Goal: Task Accomplishment & Management: Use online tool/utility

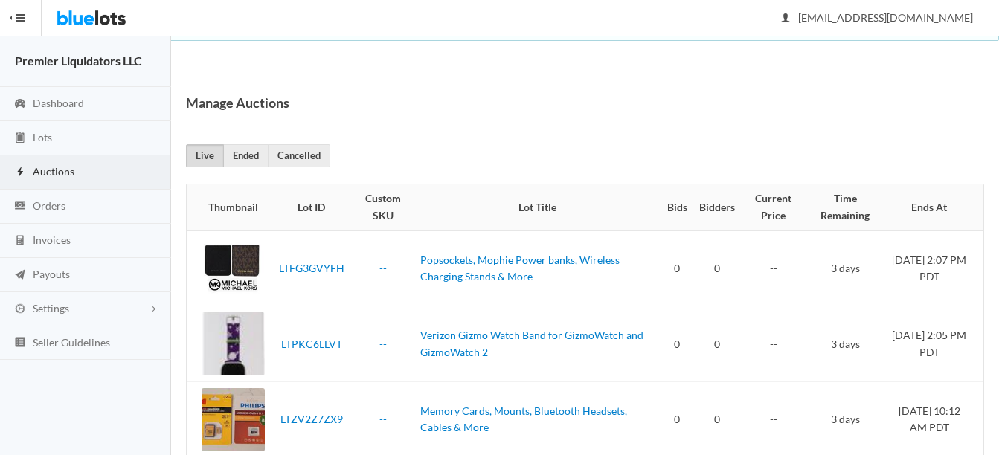
click at [45, 165] on span "Auctions" at bounding box center [54, 171] width 42 height 13
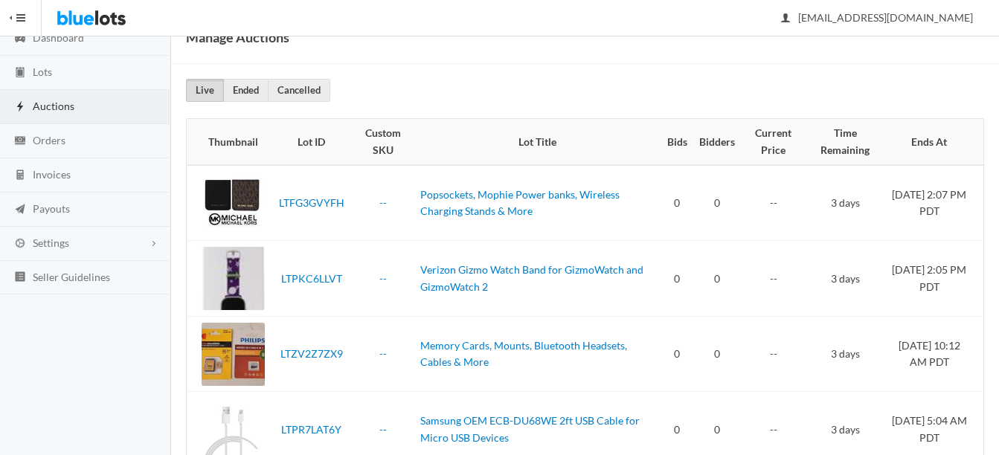
scroll to position [42, 0]
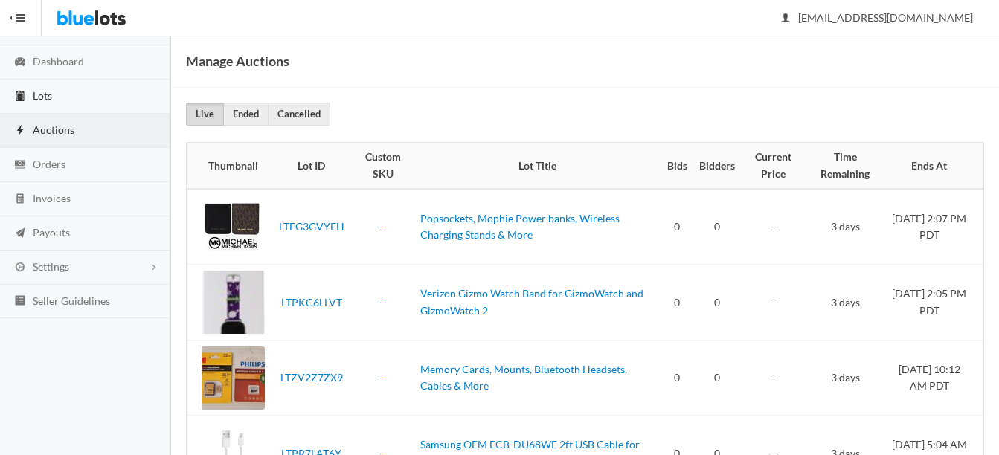
click at [45, 93] on span "Lots" at bounding box center [42, 95] width 19 height 13
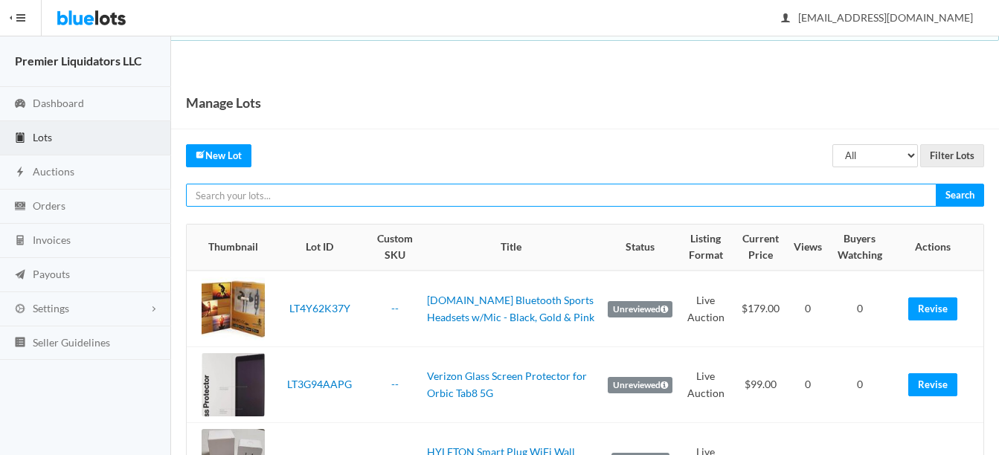
click at [291, 199] on input "text" at bounding box center [561, 195] width 751 height 23
paste input "ZAGG Gear4 Brompton Case for Apple iPad Pro 11-inch"
type input "ZAGG Gear4 Brompton Case for Apple iPad Pro"
click at [936, 184] on input "Search" at bounding box center [960, 195] width 48 height 23
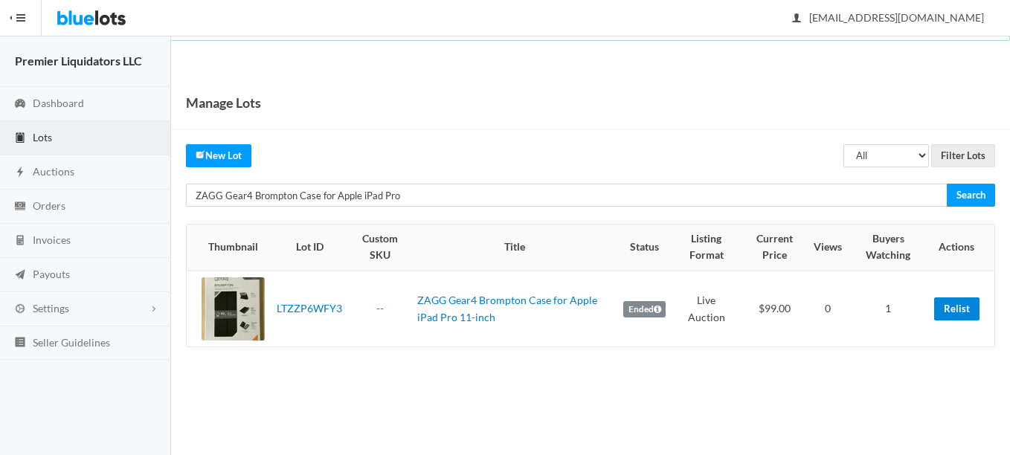
click at [955, 307] on link "Relist" at bounding box center [957, 309] width 45 height 23
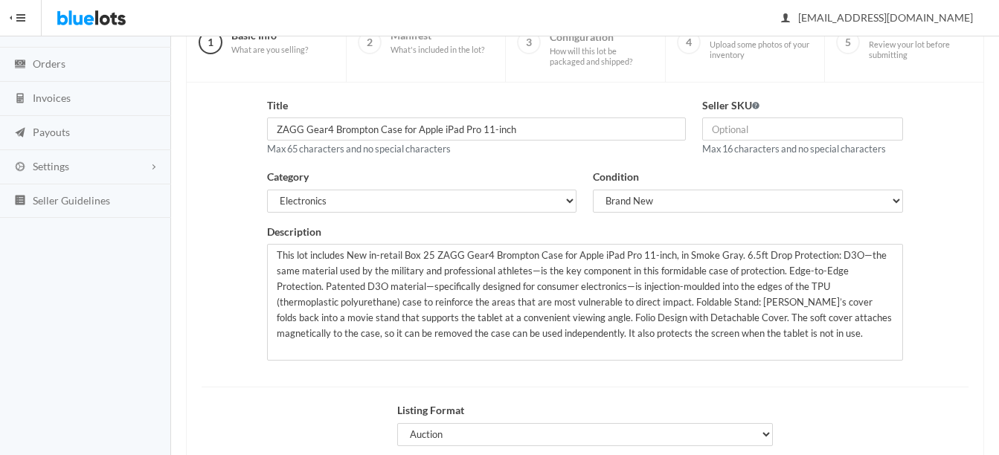
scroll to position [149, 0]
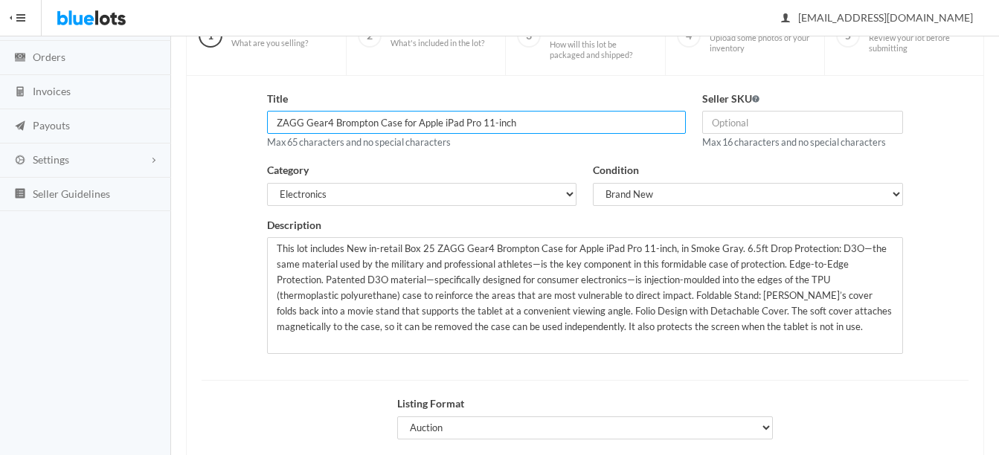
click at [517, 123] on input "ZAGG Gear4 Brompton Case for Apple iPad Pro 11-inch" at bounding box center [476, 122] width 419 height 23
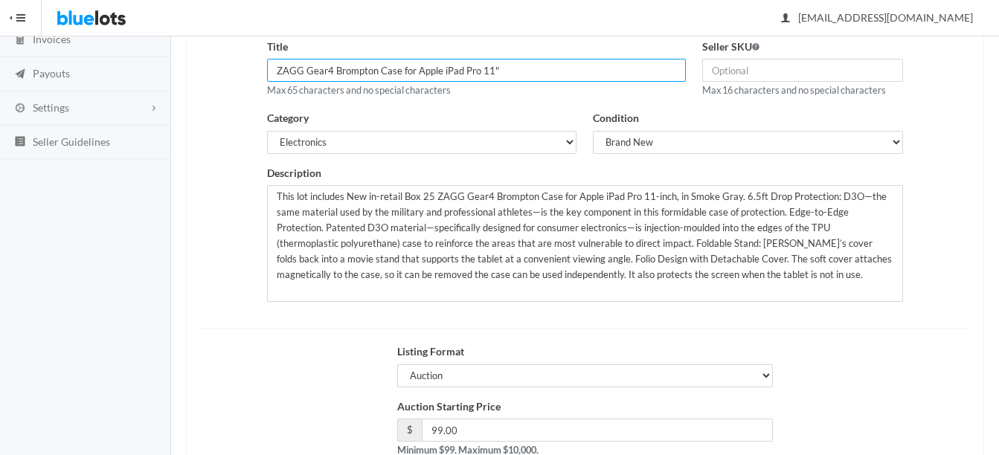
scroll to position [223, 0]
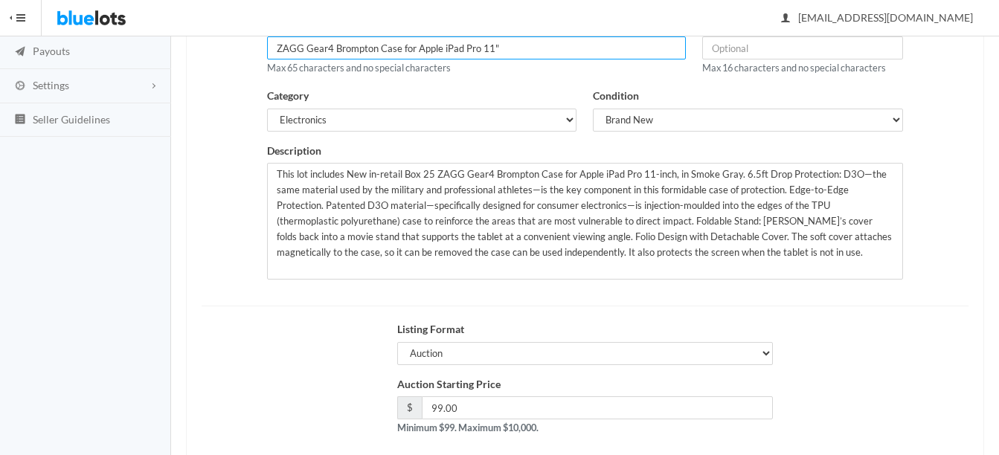
type input "ZAGG Gear4 Brompton Case for Apple iPad Pro 11""
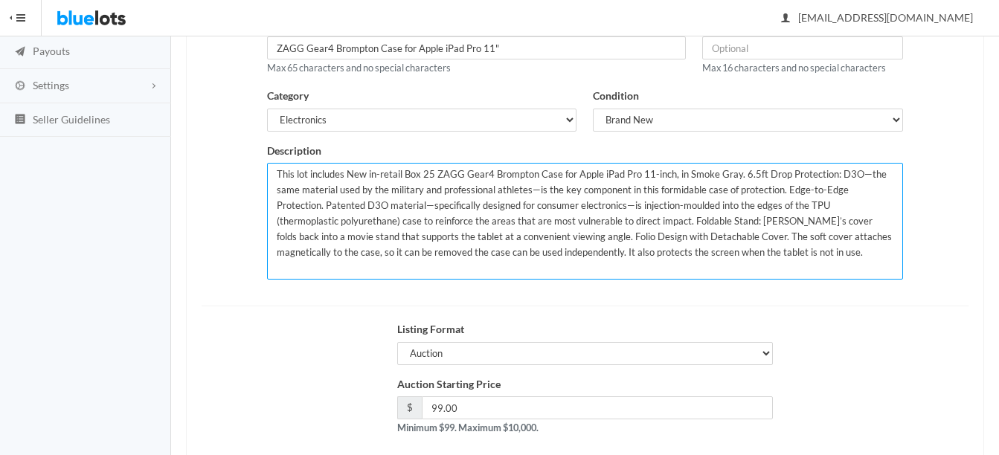
click at [431, 177] on textarea "This lot includes New in-retail Box 25 ZAGG Gear4 Brompton Case for Apple iPad …" at bounding box center [585, 221] width 636 height 117
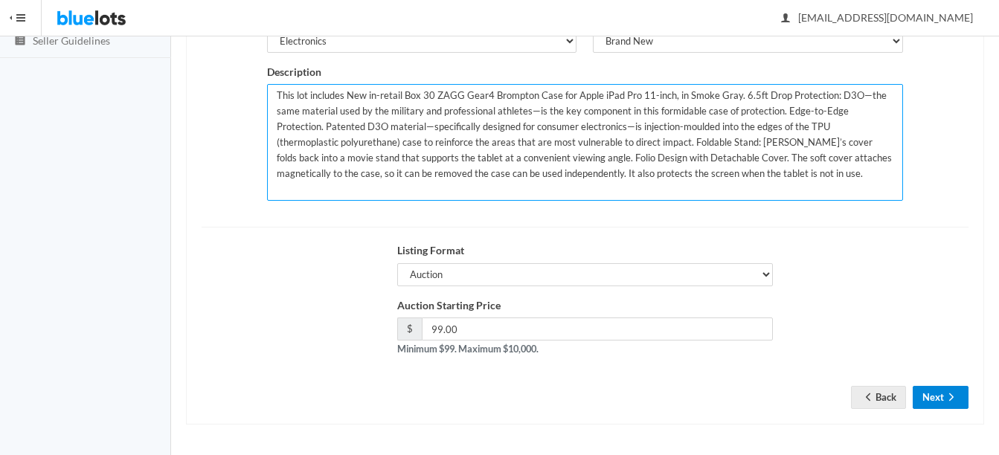
type textarea "This lot includes New in-retail Box 30 ZAGG Gear4 Brompton Case for Apple iPad …"
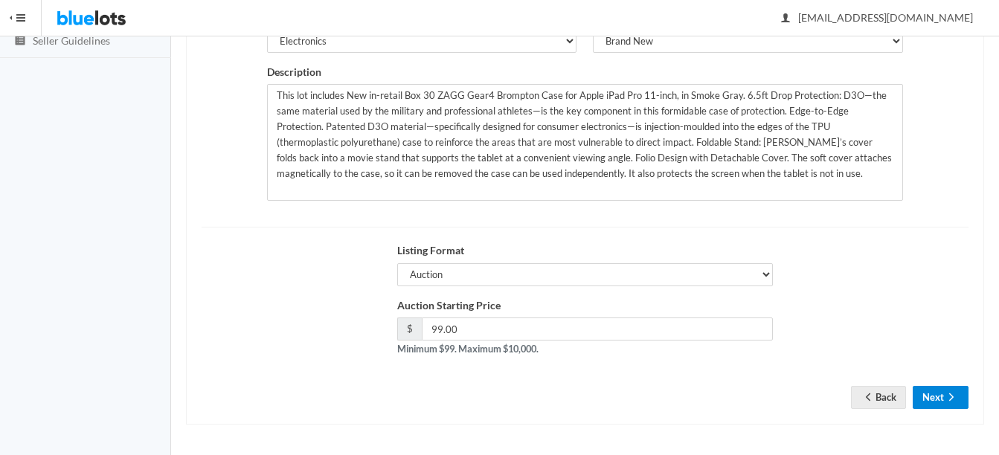
click at [933, 394] on button "Next" at bounding box center [941, 397] width 56 height 23
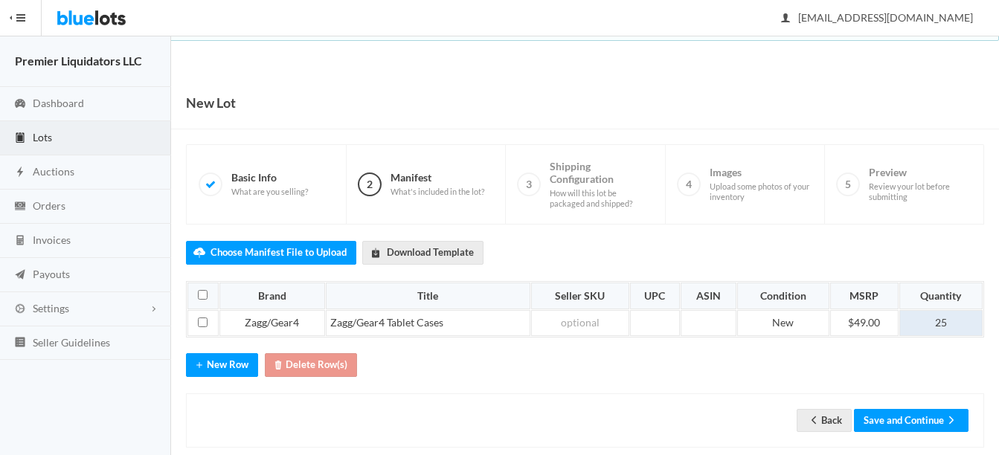
click at [952, 321] on td "25" at bounding box center [941, 323] width 83 height 27
click at [913, 419] on button "Save and Continue" at bounding box center [911, 420] width 115 height 23
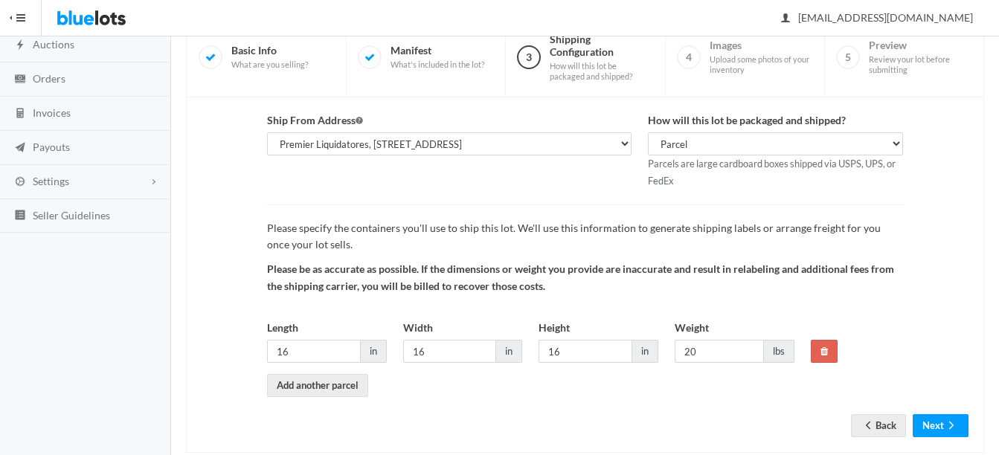
scroll to position [156, 0]
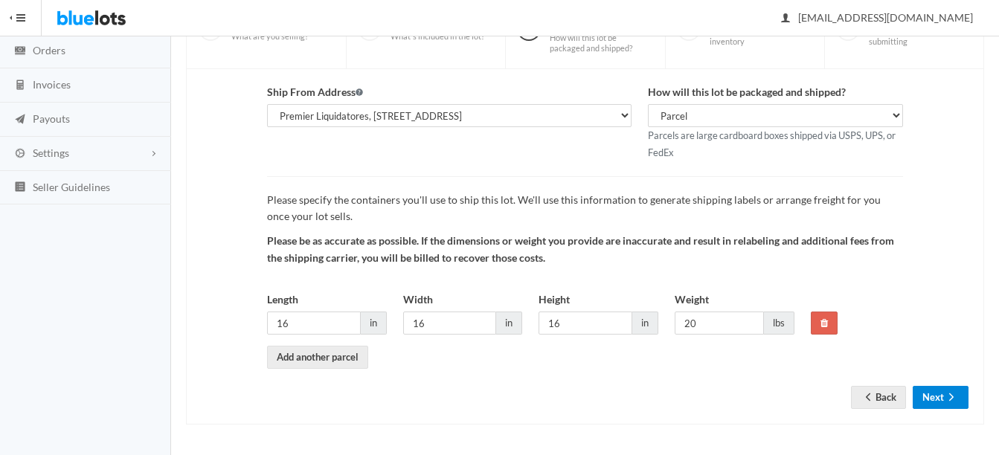
click at [950, 391] on icon "arrow forward" at bounding box center [951, 397] width 15 height 12
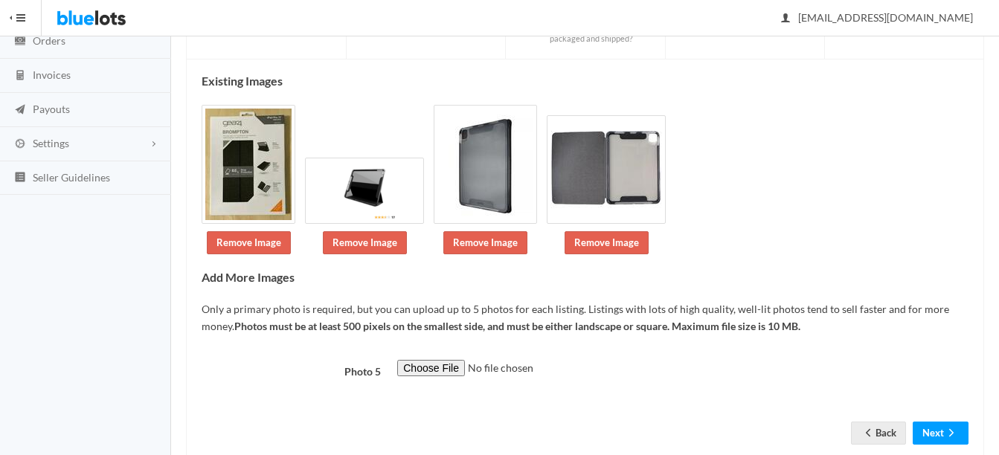
scroll to position [201, 0]
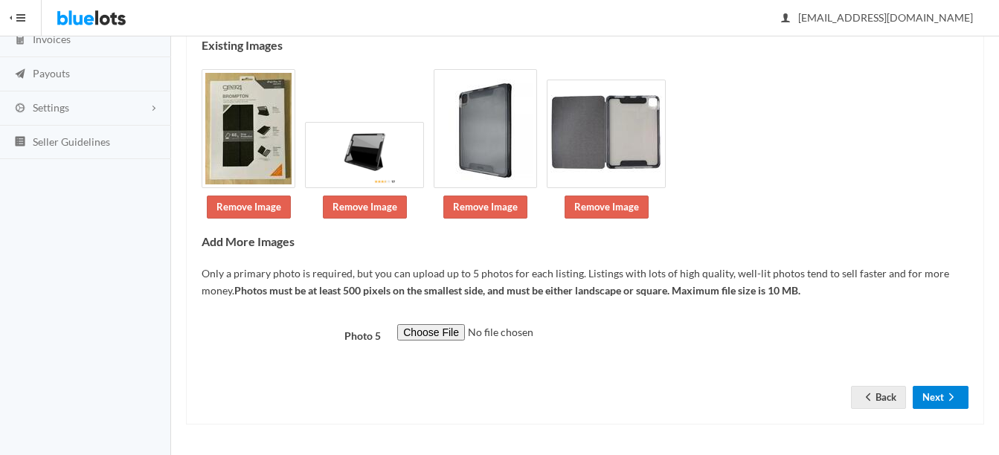
click at [922, 400] on button "Next" at bounding box center [941, 397] width 56 height 23
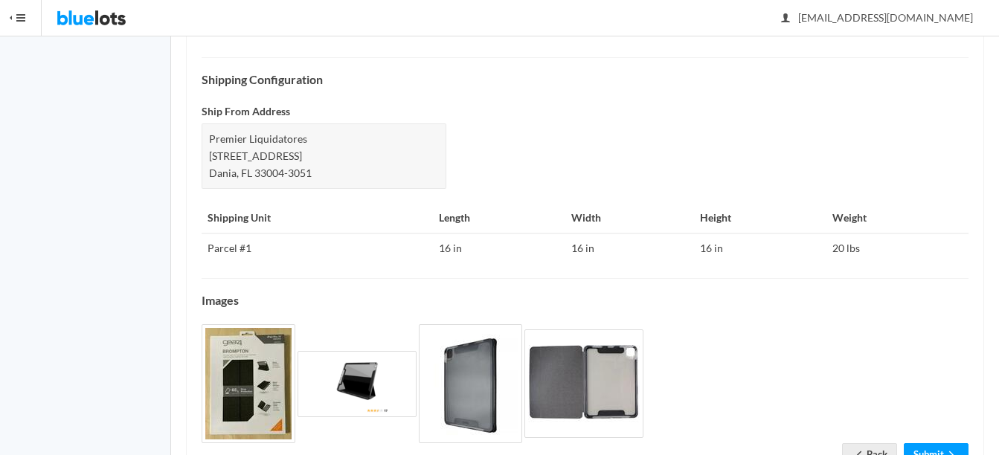
scroll to position [724, 0]
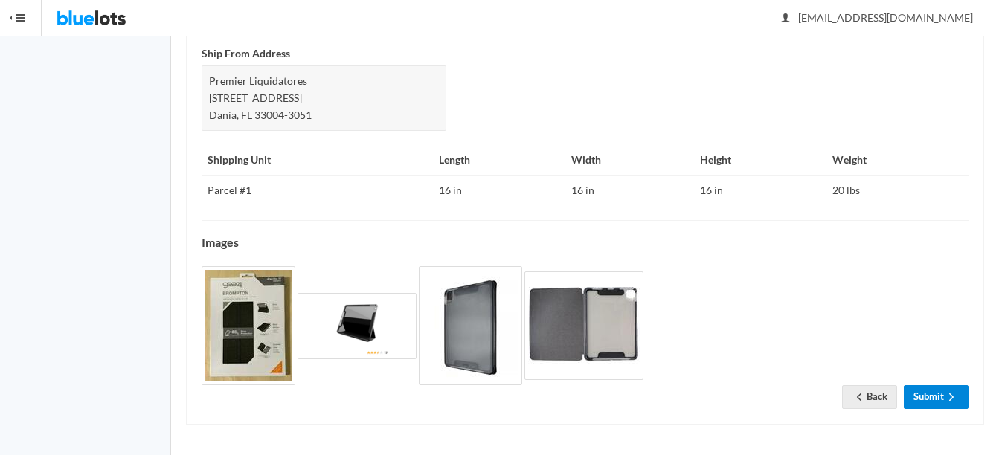
click at [937, 401] on link "Submit" at bounding box center [936, 396] width 65 height 23
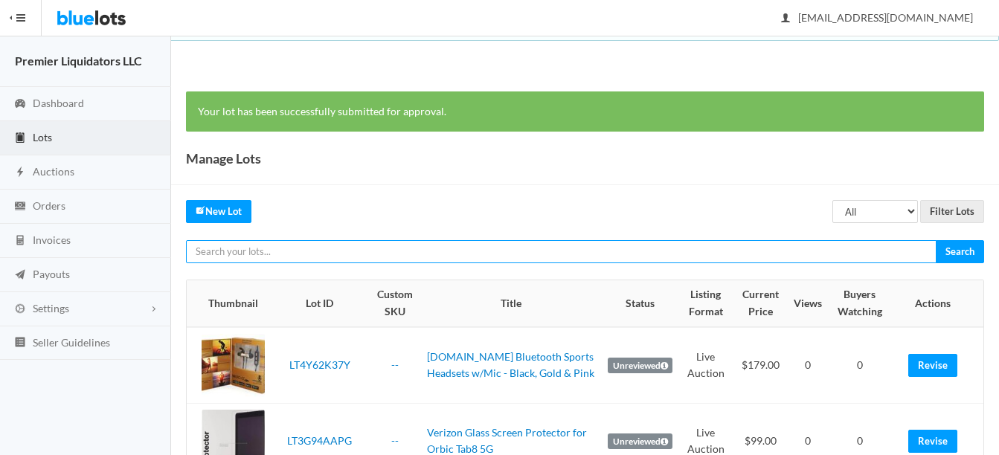
click at [424, 258] on input "text" at bounding box center [561, 251] width 751 height 23
type input "verizon 14 plus"
click at [936, 240] on input "Search" at bounding box center [960, 251] width 48 height 23
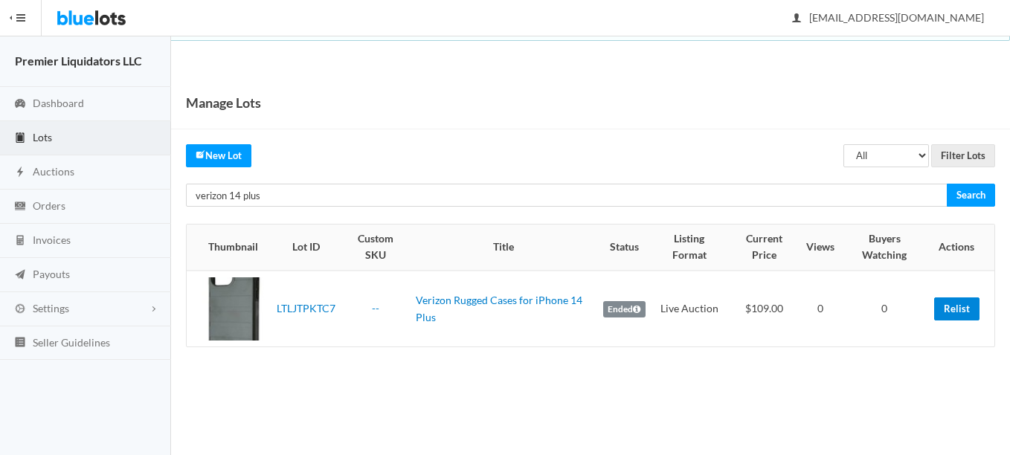
click at [964, 309] on link "Relist" at bounding box center [957, 309] width 45 height 23
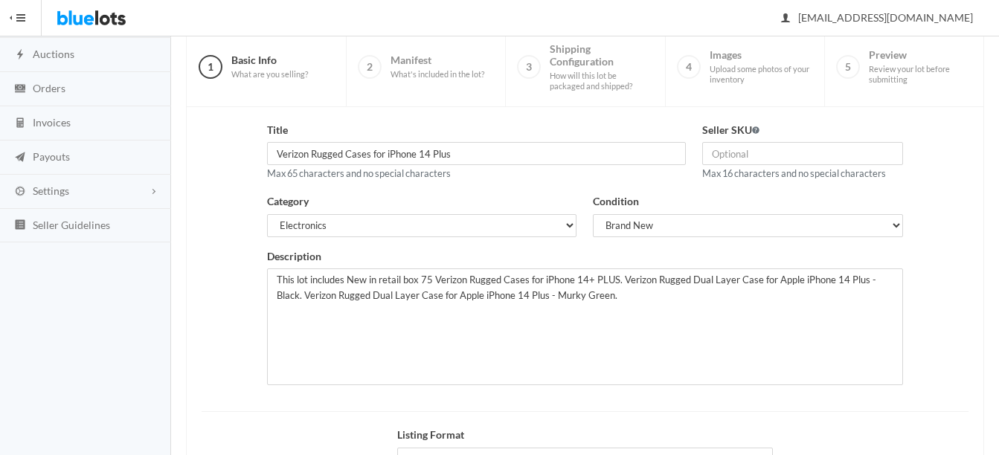
scroll to position [223, 0]
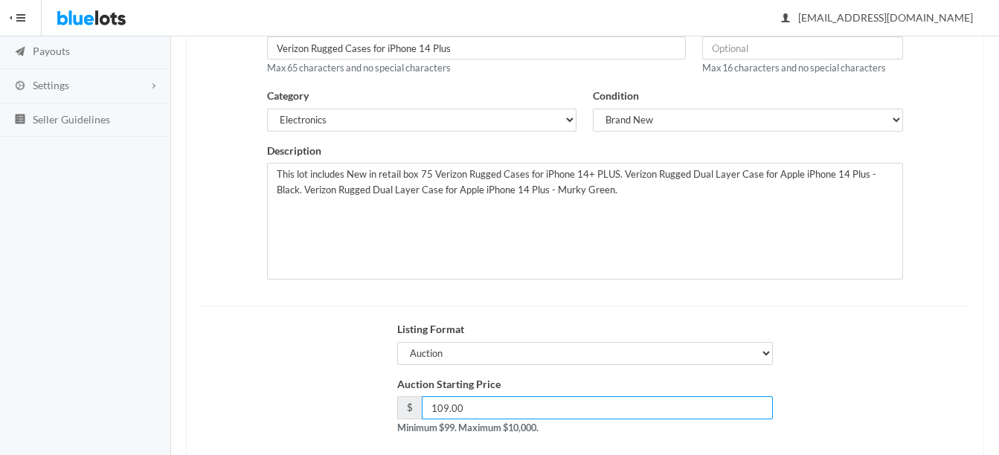
click at [478, 411] on input "109.00" at bounding box center [597, 408] width 351 height 23
type input "1"
type input "99"
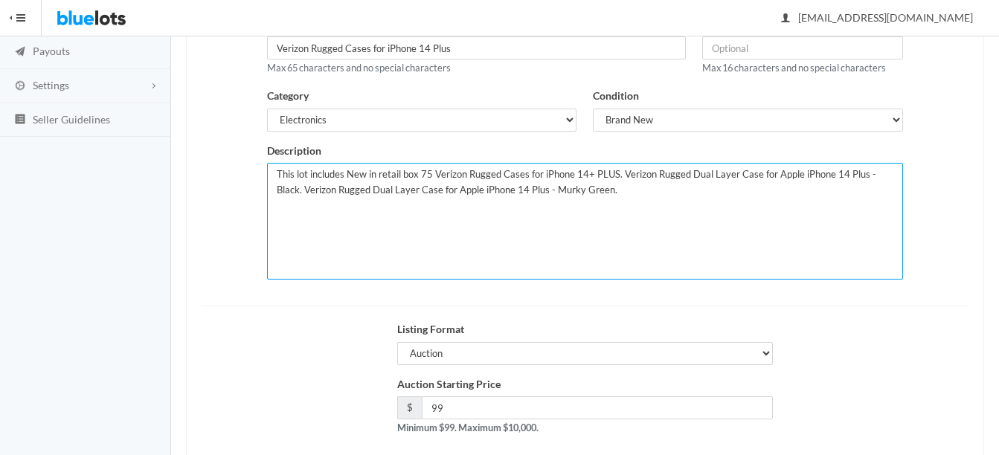
click at [430, 172] on textarea "This lot includes New in retail box 75 Verizon Rugged Cases for iPhone 14+ PLUS…" at bounding box center [585, 221] width 636 height 117
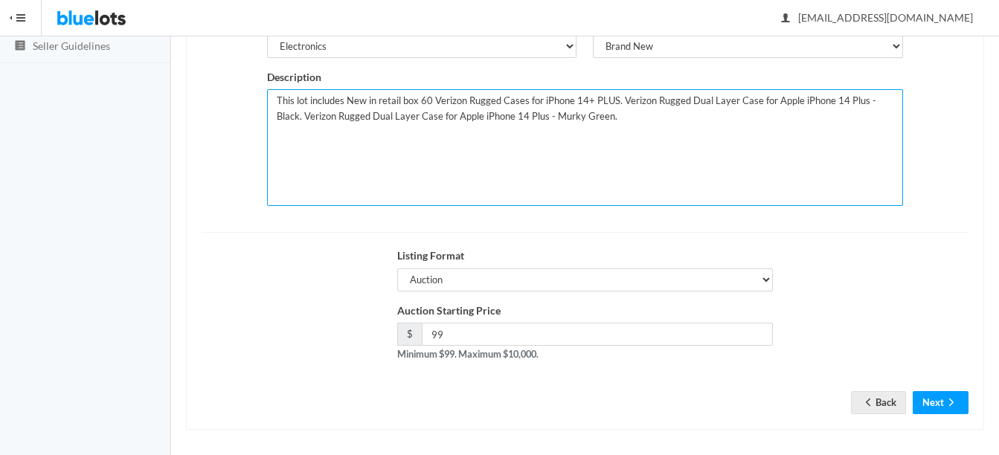
scroll to position [298, 0]
type textarea "This lot includes New in retail box 60 Verizon Rugged Cases for iPhone 14+ PLUS…"
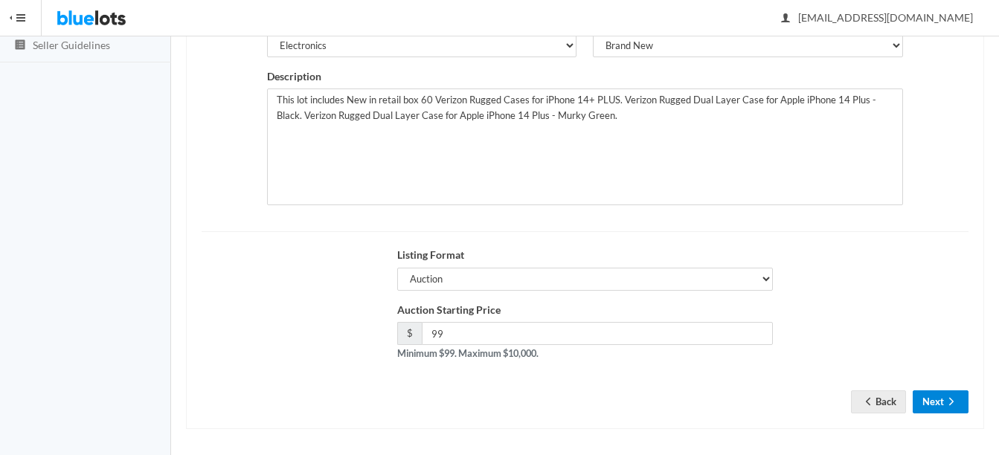
click at [939, 400] on button "Next" at bounding box center [941, 402] width 56 height 23
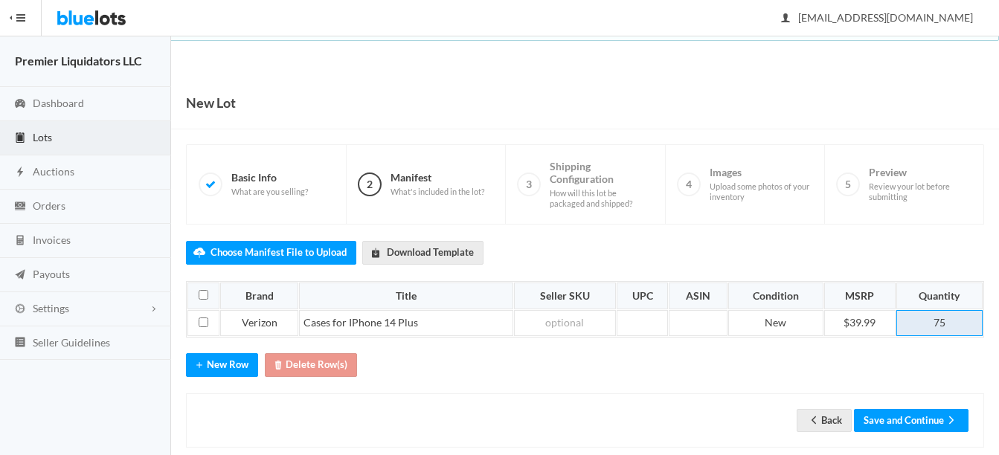
click at [955, 317] on td "75" at bounding box center [940, 323] width 86 height 27
click at [938, 415] on button "Save and Continue" at bounding box center [911, 420] width 115 height 23
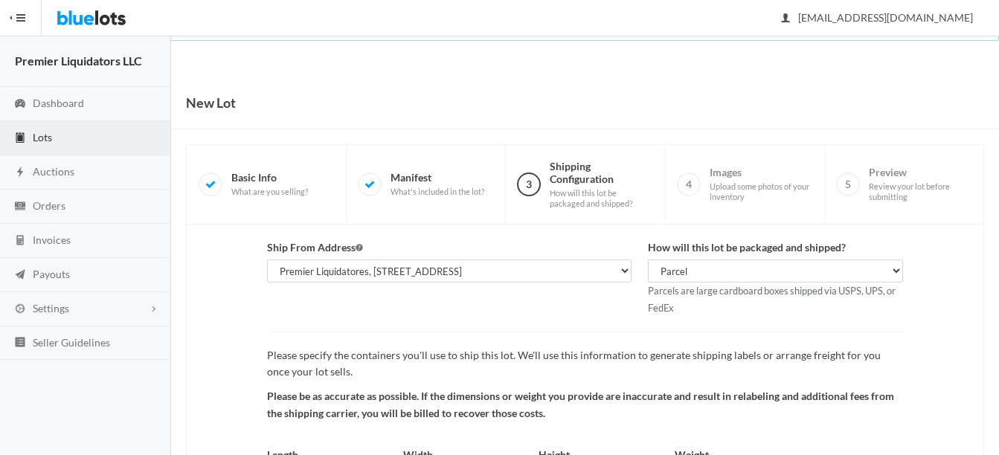
scroll to position [156, 0]
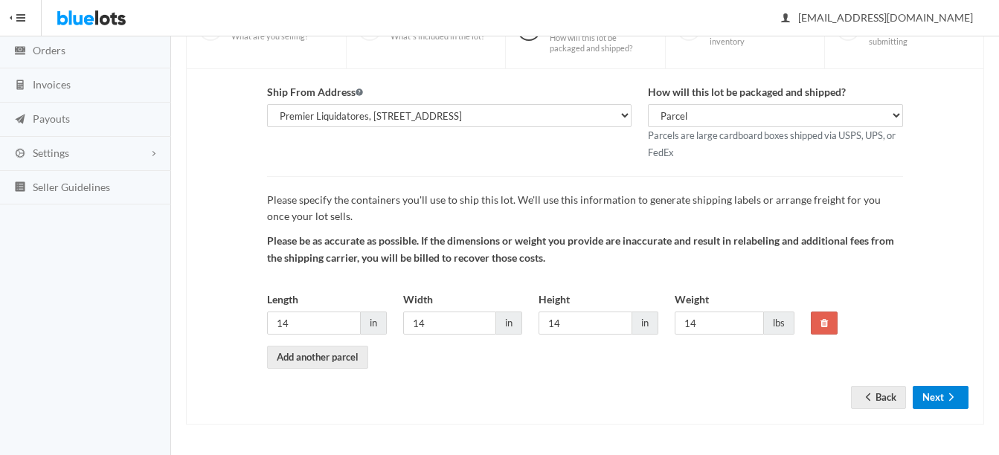
click at [934, 395] on button "Next" at bounding box center [941, 397] width 56 height 23
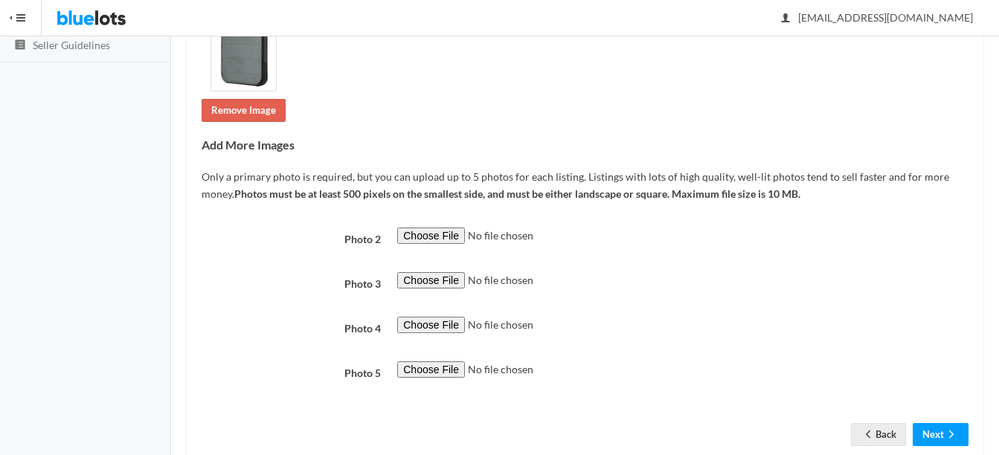
scroll to position [335, 0]
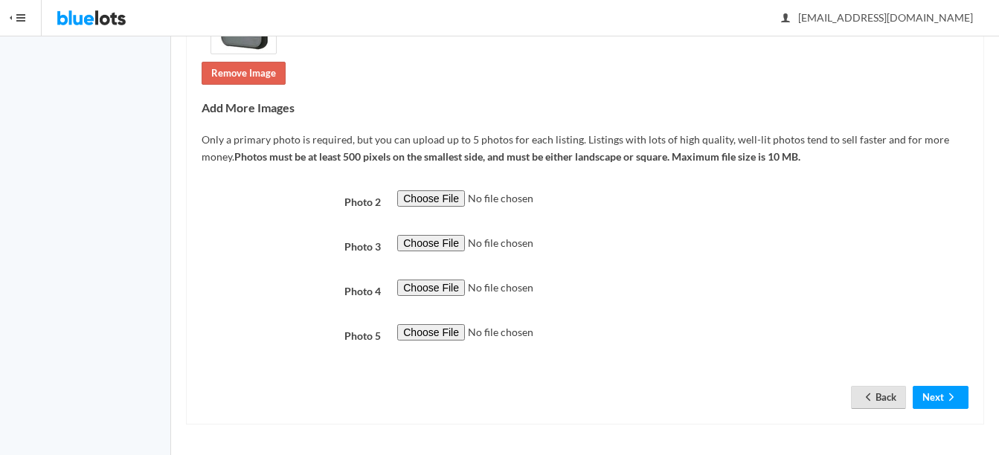
click at [879, 397] on link "Back" at bounding box center [878, 397] width 55 height 23
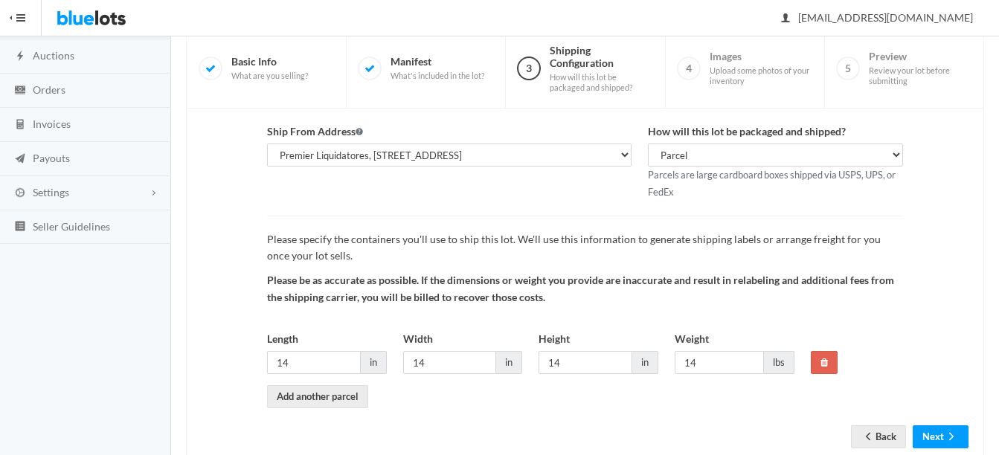
scroll to position [156, 0]
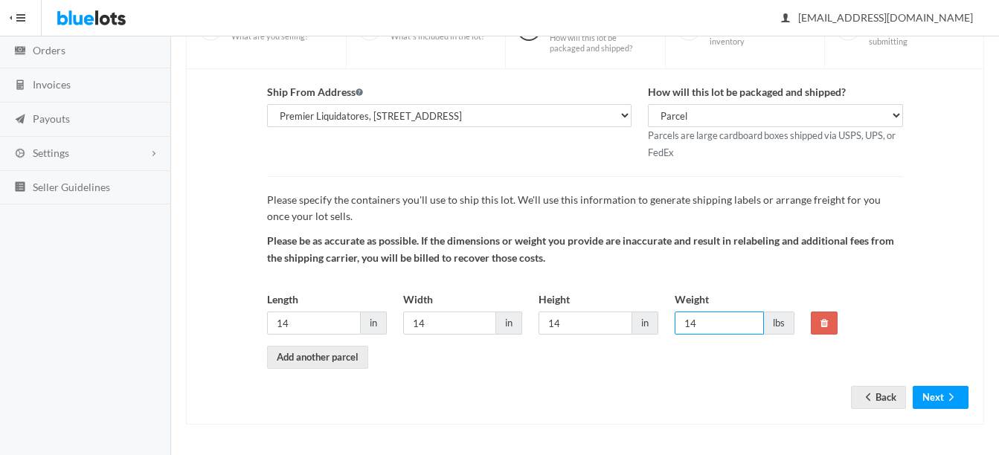
click at [710, 313] on input "14" at bounding box center [719, 323] width 89 height 23
type input "1"
type input "2"
type input "12"
click at [952, 397] on icon "arrow forward" at bounding box center [951, 397] width 15 height 12
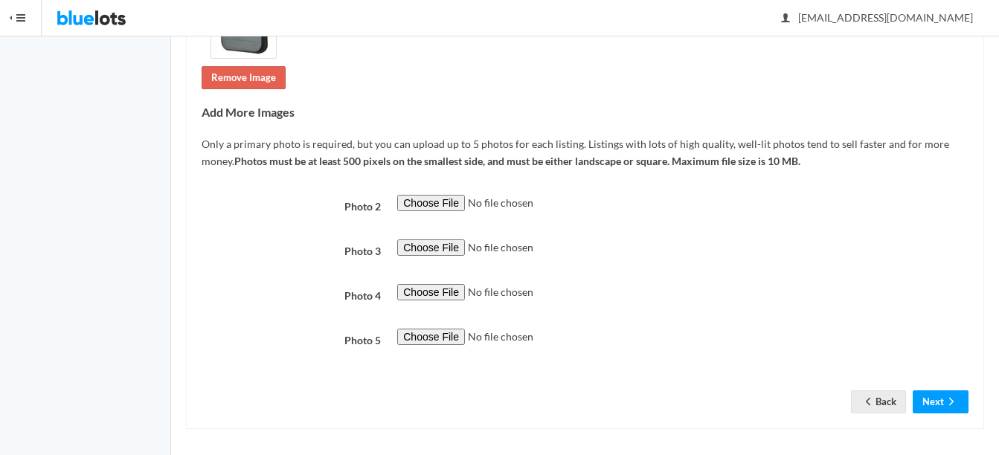
scroll to position [335, 0]
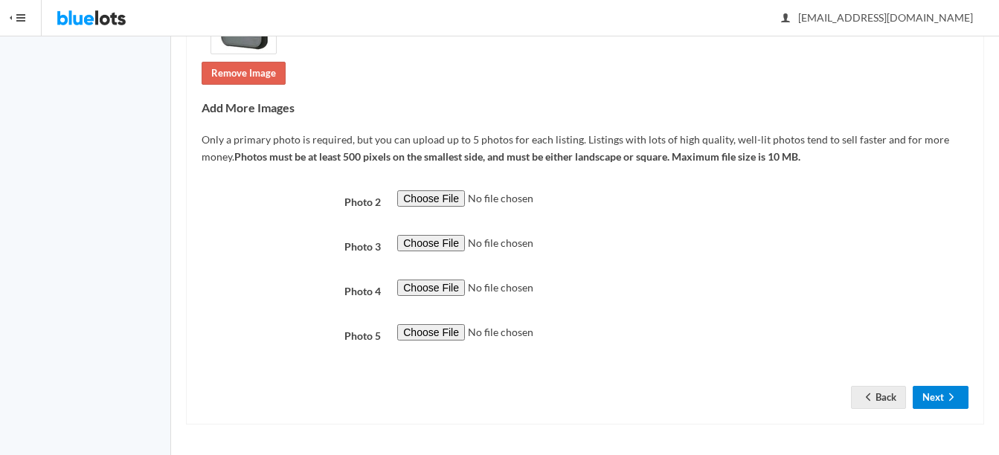
click at [941, 394] on button "Next" at bounding box center [941, 397] width 56 height 23
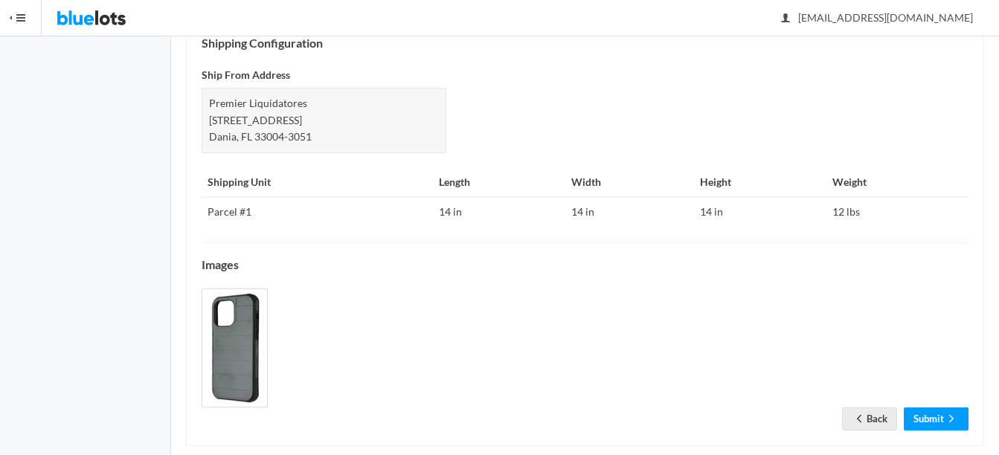
scroll to position [656, 0]
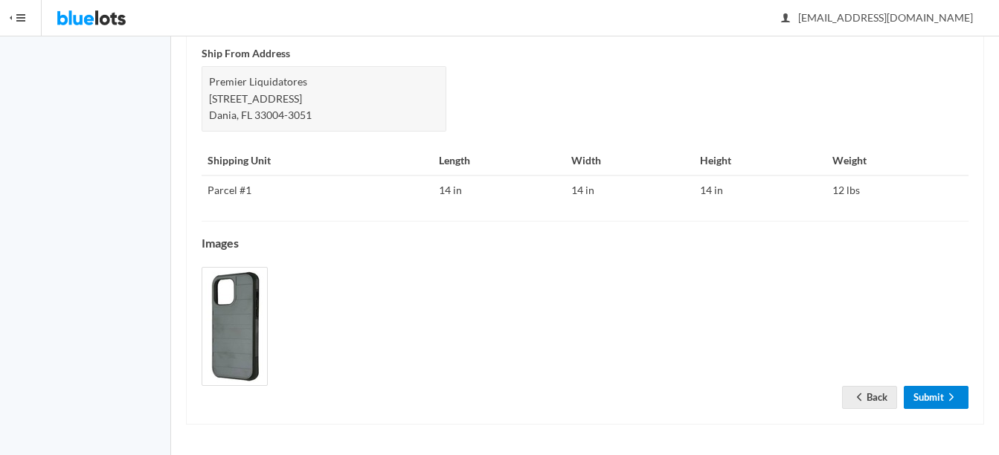
click at [934, 394] on link "Submit" at bounding box center [936, 397] width 65 height 23
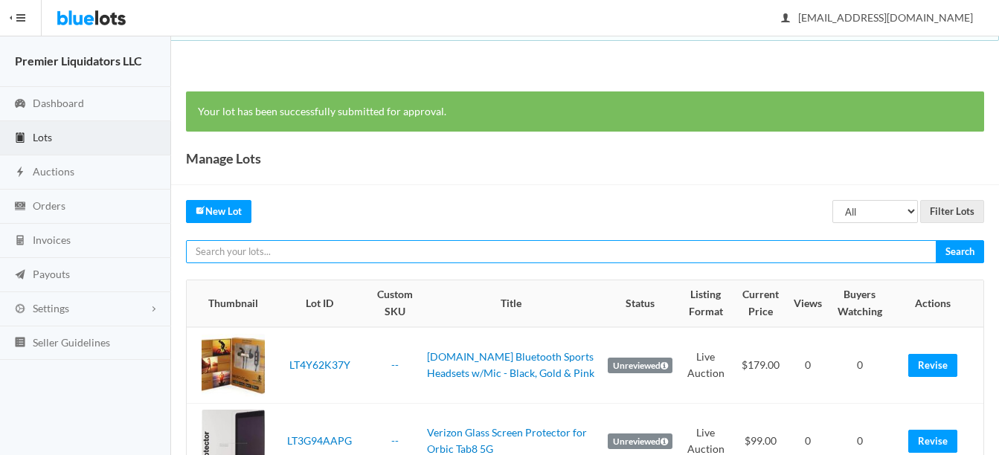
click at [366, 245] on input "text" at bounding box center [561, 251] width 751 height 23
type input "lg micro"
click at [936, 240] on input "Search" at bounding box center [960, 251] width 48 height 23
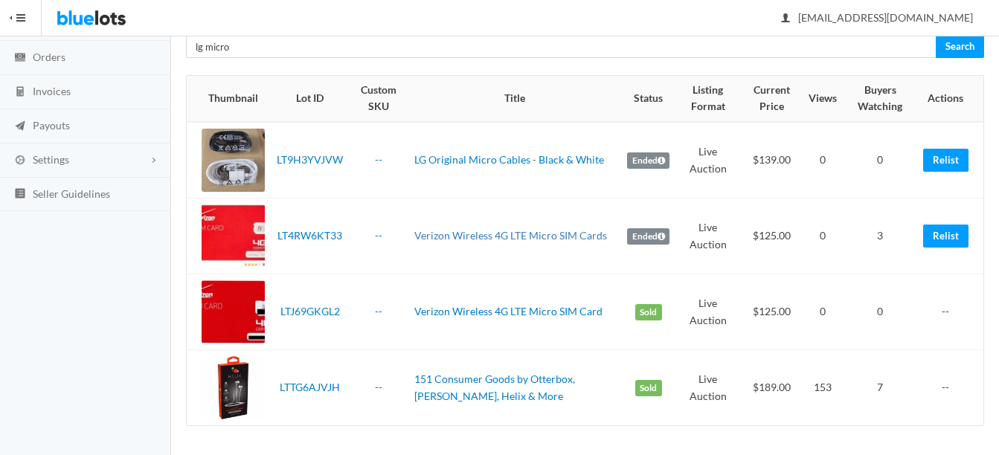
scroll to position [150, 0]
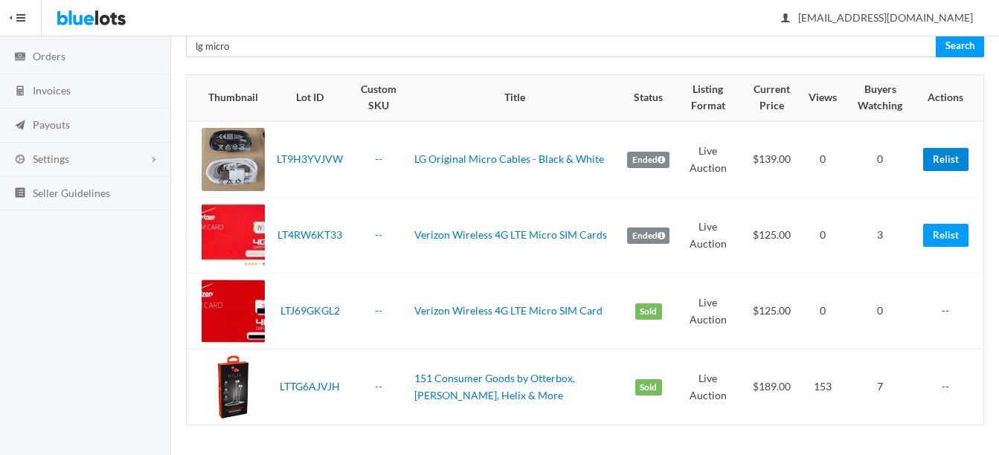
click at [944, 159] on link "Relist" at bounding box center [945, 159] width 45 height 23
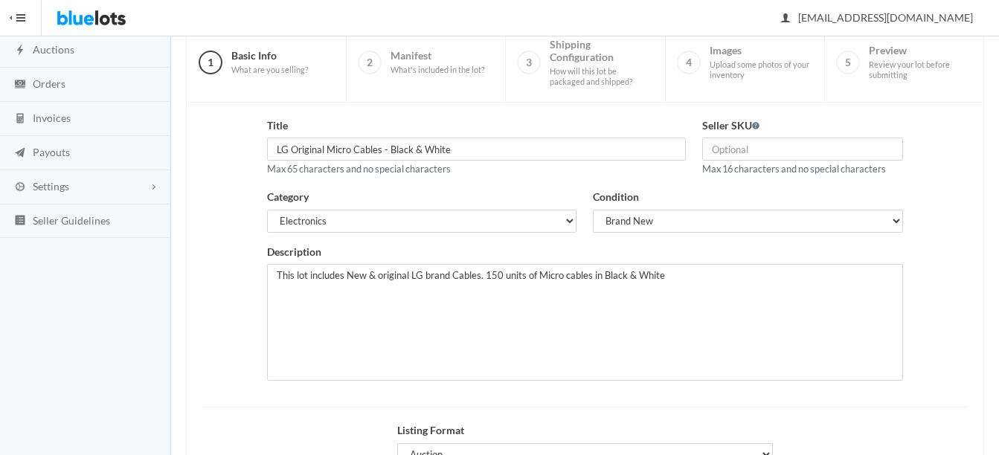
scroll to position [149, 0]
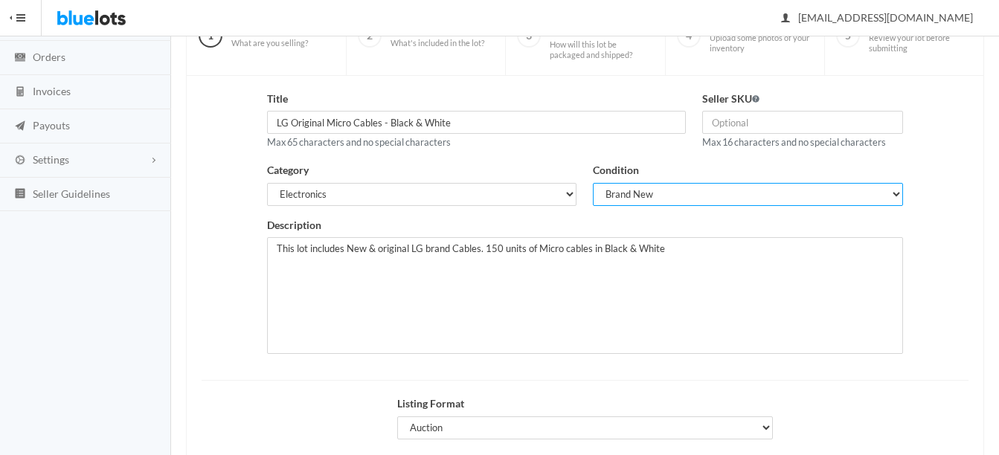
click at [637, 194] on select "Brand New Shelf Pulls Customer Returns Used Mixed" at bounding box center [748, 194] width 310 height 23
select select "6"
click at [593, 183] on select "Brand New Shelf Pulls Customer Returns Used Mixed" at bounding box center [748, 194] width 310 height 23
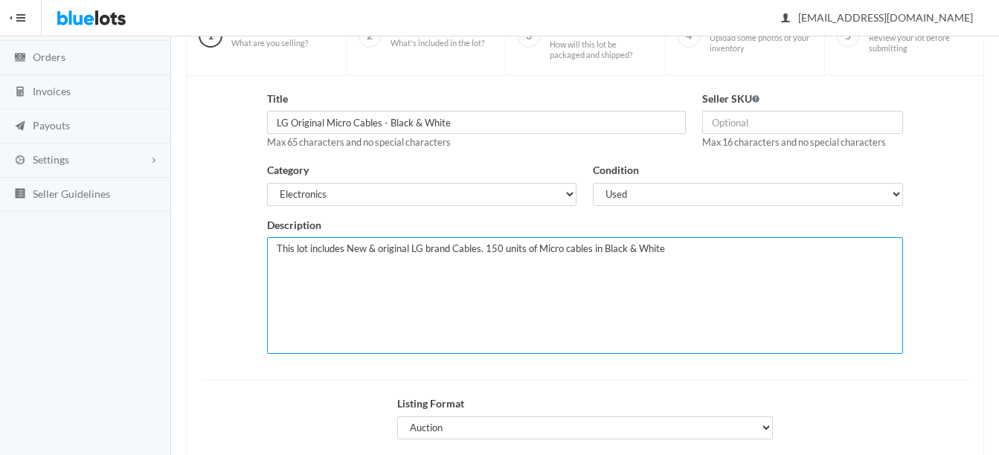
click at [500, 251] on textarea "This lot includes New & original LG brand Cables. 150 units of Micro cables in …" at bounding box center [585, 295] width 636 height 117
click at [699, 249] on textarea "This lot includes New & original LG brand Cables. 150 units of Micro cables in …" at bounding box center [585, 295] width 636 height 117
click at [378, 247] on textarea "This lot includes New & original LG brand Cables. 150 units of Micro cables in …" at bounding box center [585, 295] width 636 height 117
click at [626, 243] on textarea "This lot includes New & original LG brand Cables. 150 units of Micro cables in …" at bounding box center [585, 295] width 636 height 117
paste textarea "Model: DC11BK-V / EAD62377907."
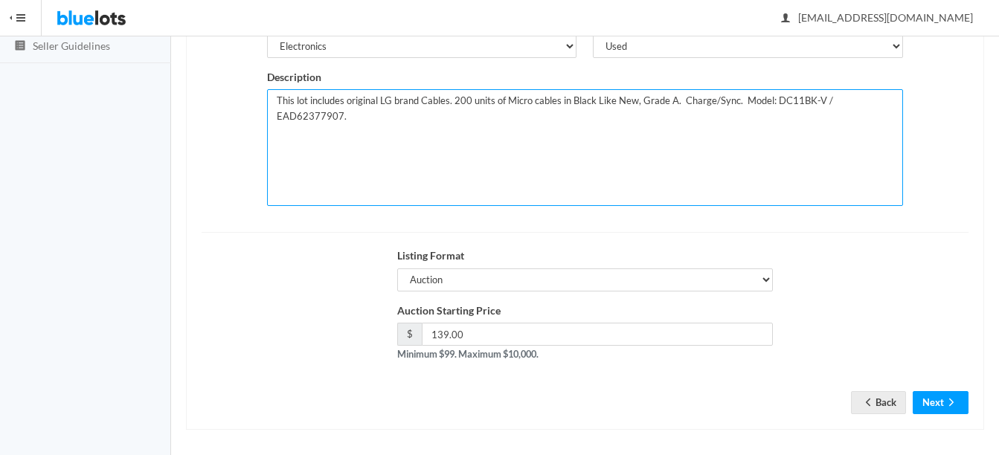
scroll to position [302, 0]
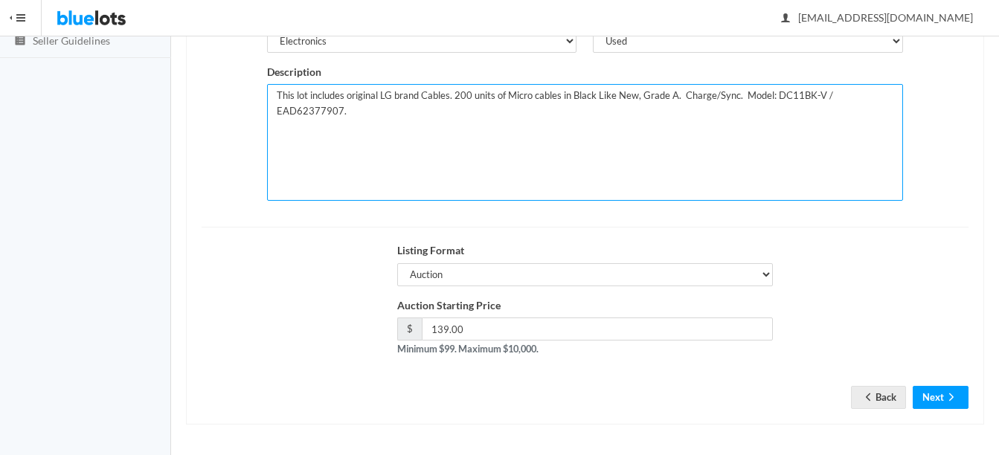
type textarea "This lot includes original LG brand Cables. 200 units of Micro cables in Black …"
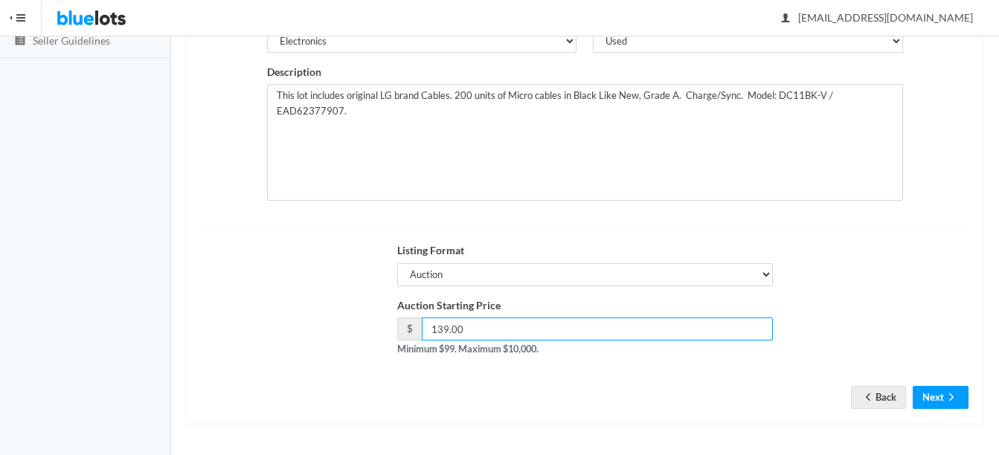
click at [647, 331] on input "139.00" at bounding box center [597, 329] width 351 height 23
type input "1"
type input "99"
click at [949, 399] on icon "arrow forward" at bounding box center [951, 397] width 15 height 12
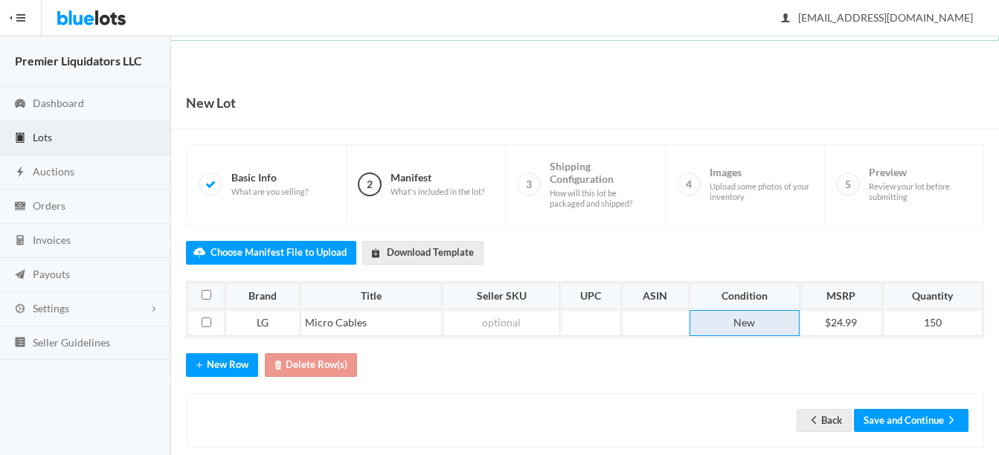
click at [764, 324] on td "New" at bounding box center [745, 323] width 110 height 27
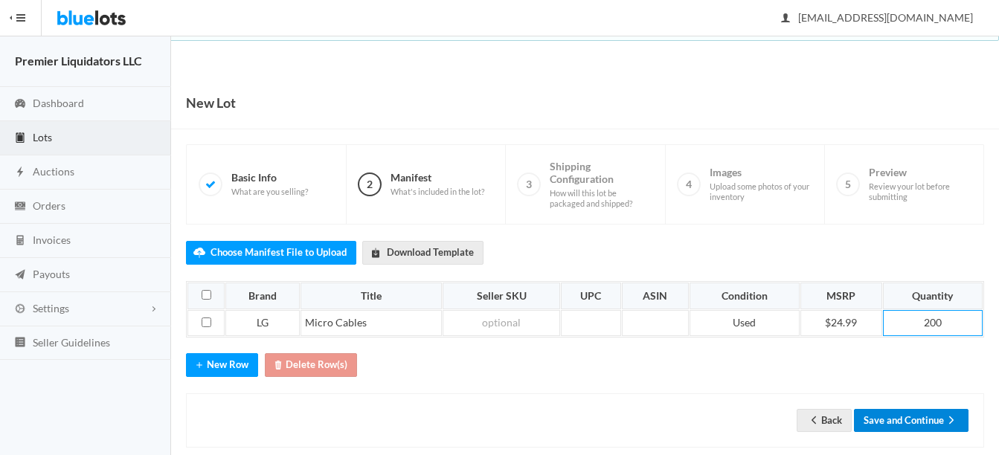
click at [926, 426] on button "Save and Continue" at bounding box center [911, 420] width 115 height 23
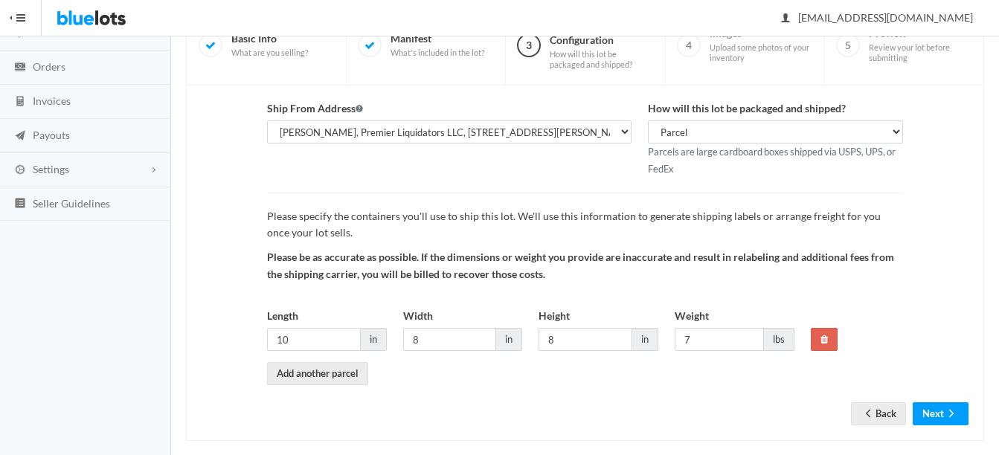
scroll to position [156, 0]
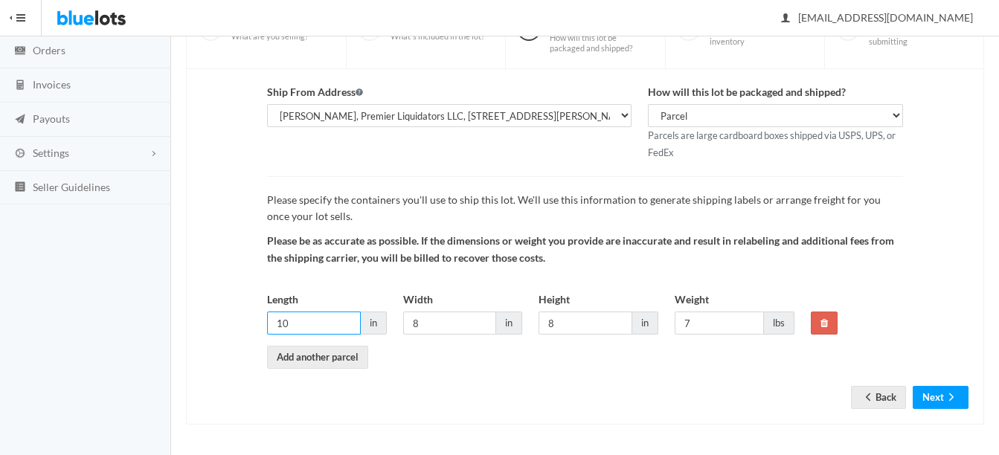
click at [314, 326] on input "10" at bounding box center [314, 323] width 94 height 23
click at [314, 326] on input "112" at bounding box center [314, 323] width 94 height 23
type input "1"
type input "14"
type input "12"
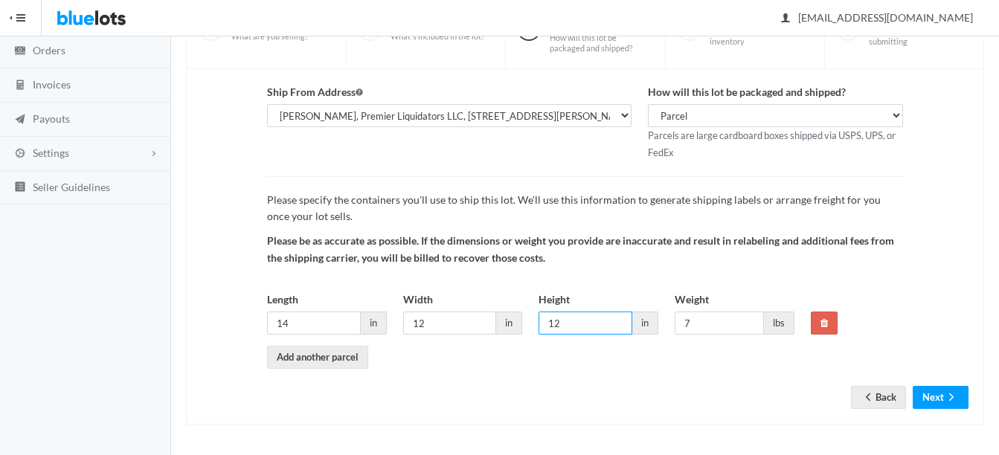
type input "12"
type input "13"
click at [945, 391] on icon "arrow forward" at bounding box center [951, 397] width 15 height 12
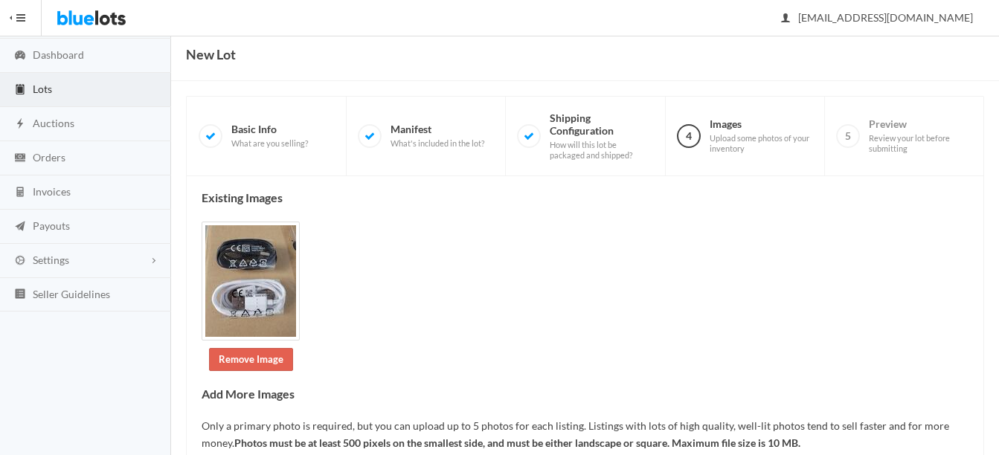
scroll to position [74, 0]
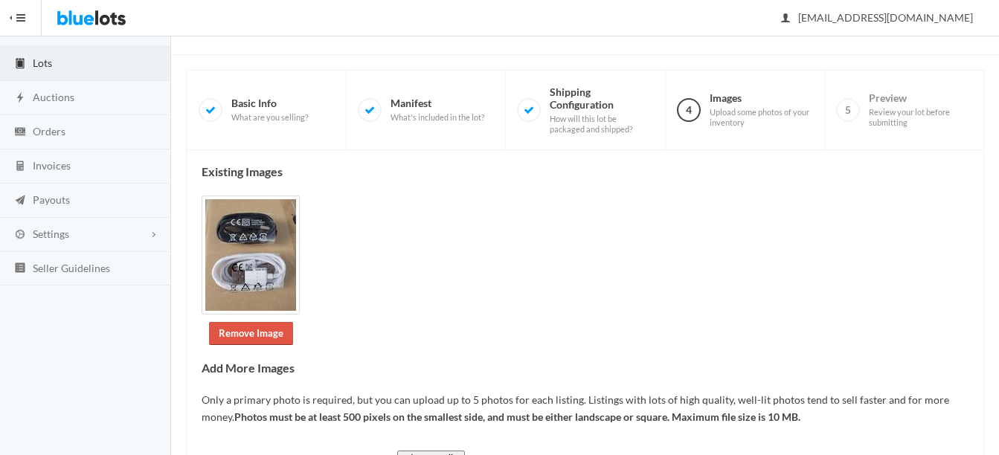
click at [237, 338] on link "Remove Image" at bounding box center [251, 333] width 84 height 23
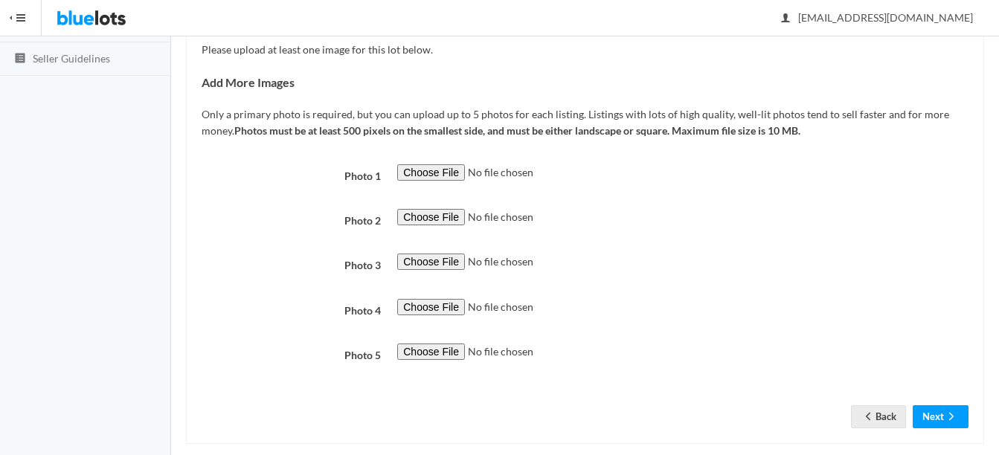
scroll to position [298, 0]
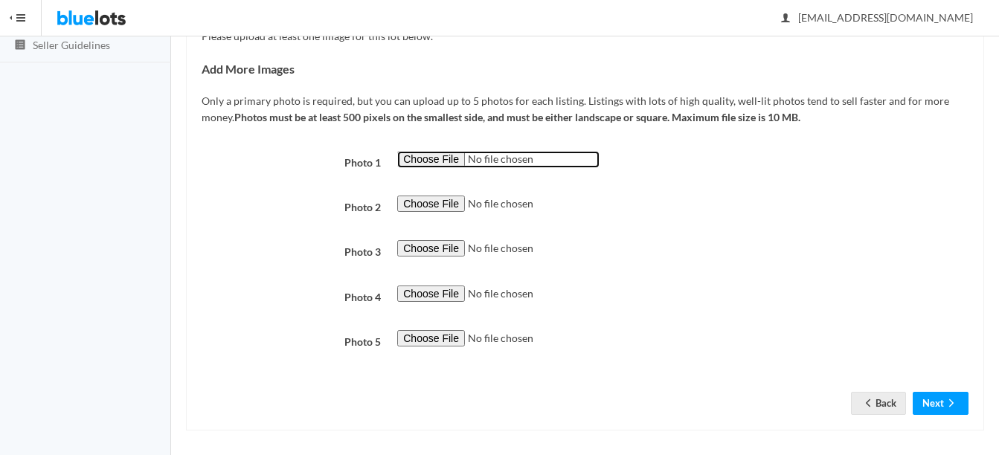
click at [420, 157] on input "file" at bounding box center [498, 159] width 202 height 17
type input "C:\fakepath\s-l400 - 2025-06-12T101456.985.jpg"
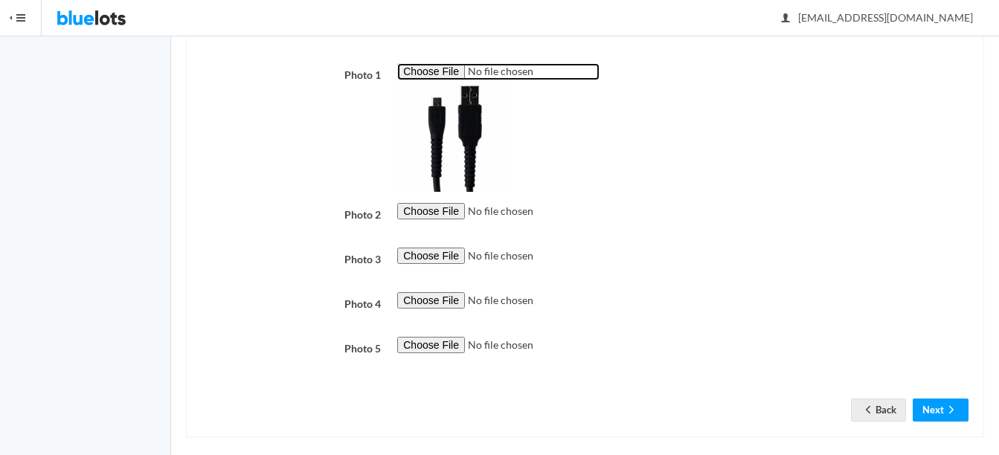
scroll to position [398, 0]
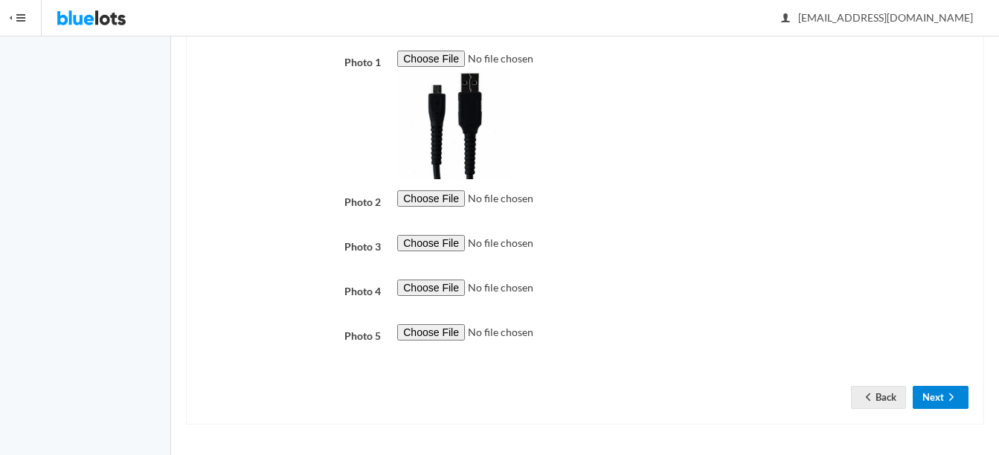
click at [937, 396] on button "Next" at bounding box center [941, 397] width 56 height 23
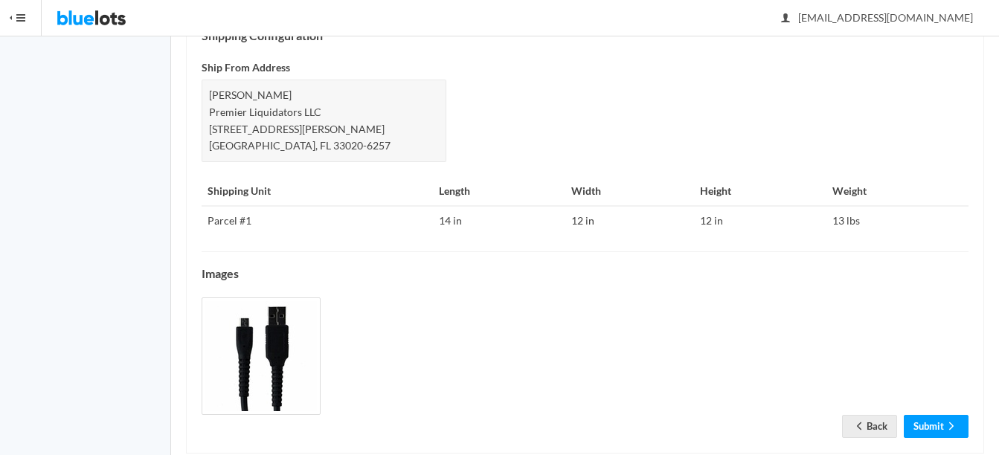
scroll to position [655, 0]
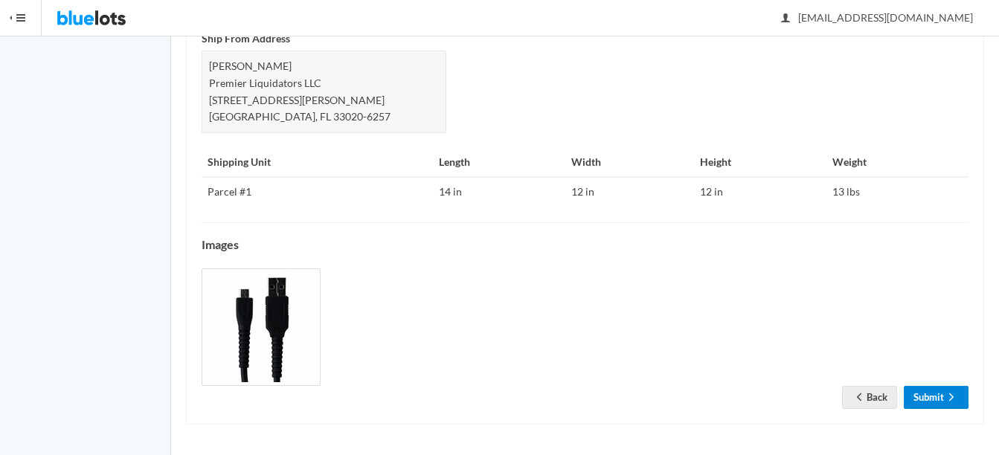
click at [954, 404] on ion-icon "arrow forward" at bounding box center [951, 398] width 15 height 14
